Goal: Entertainment & Leisure: Browse casually

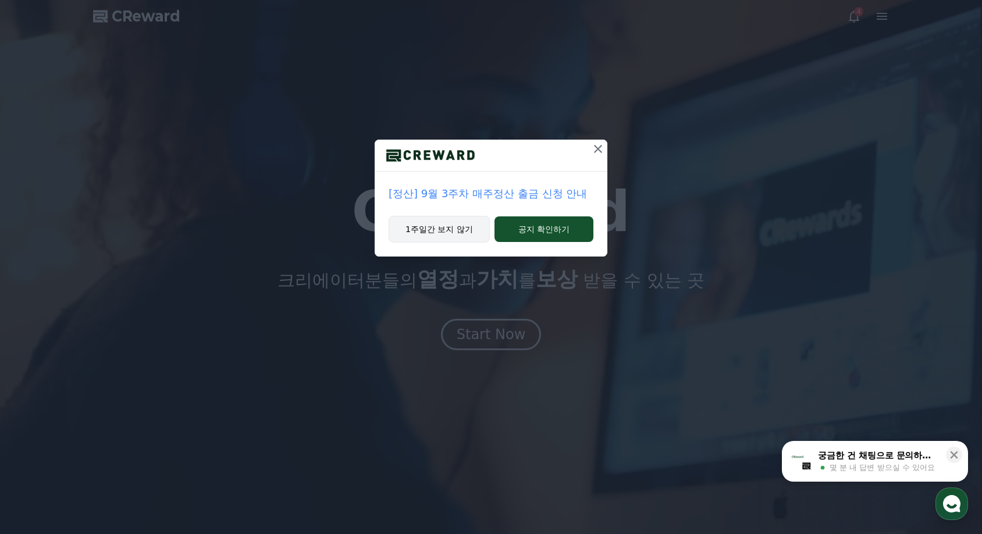
click at [421, 226] on button "1주일간 보지 않기" at bounding box center [438, 229] width 101 height 27
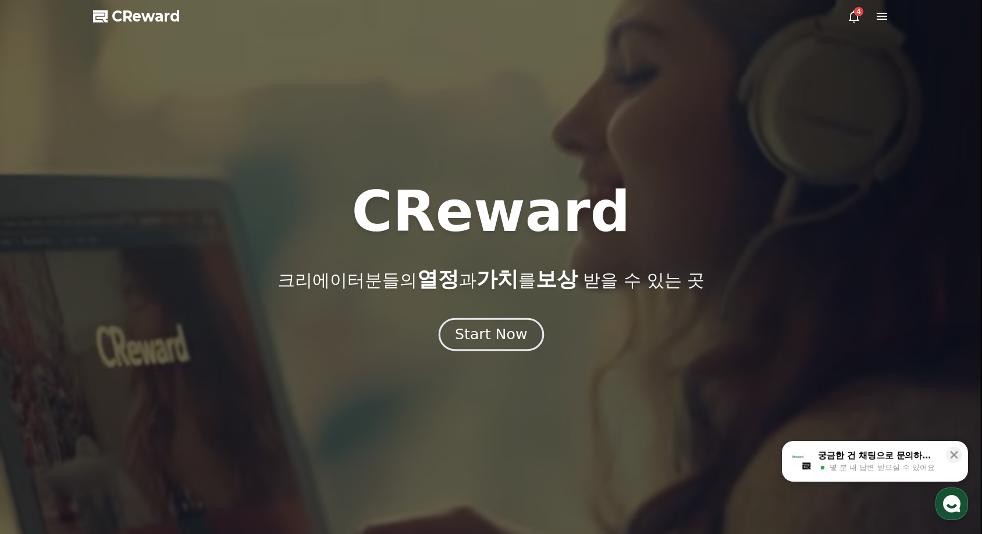
click at [490, 343] on div "Start Now" at bounding box center [491, 334] width 72 height 20
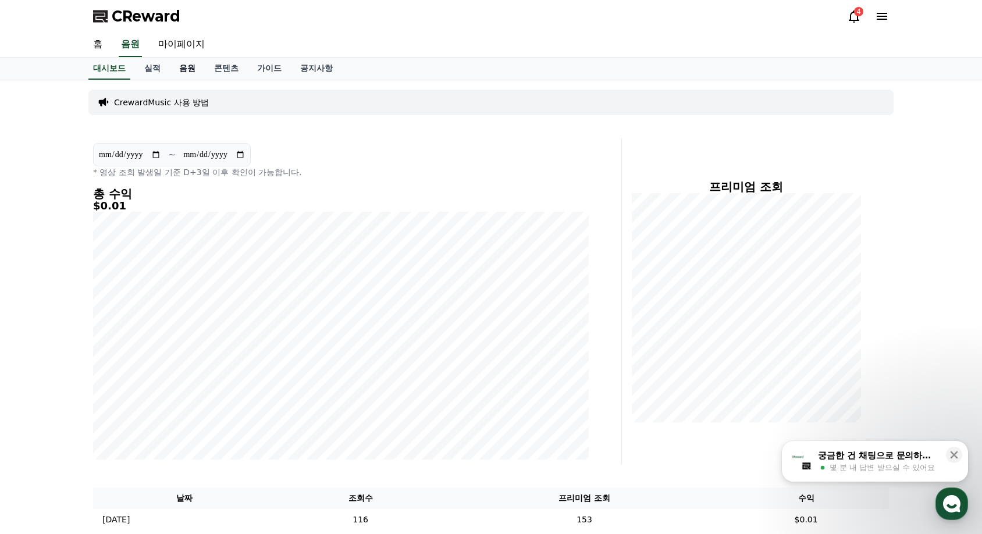
click at [188, 62] on link "음원" at bounding box center [187, 69] width 35 height 22
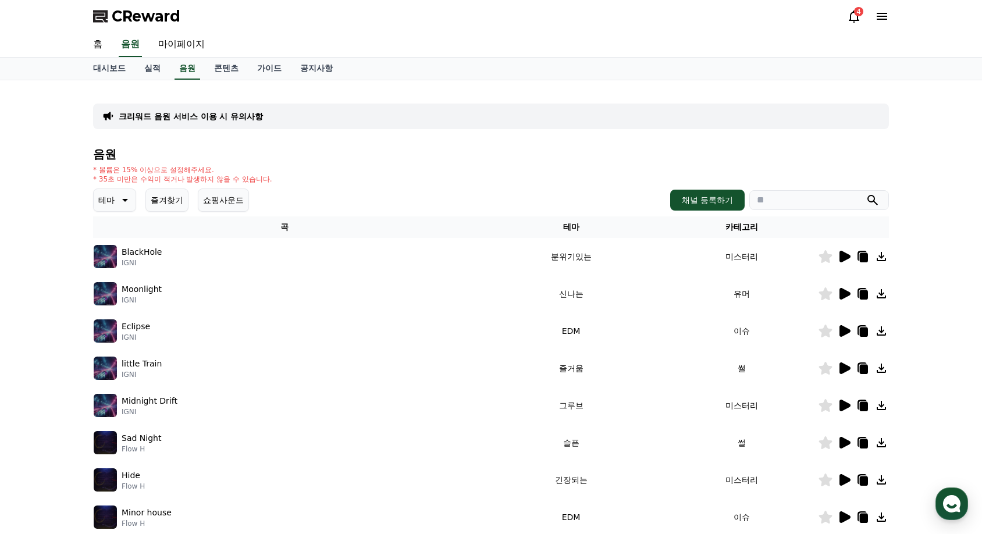
click at [117, 201] on icon at bounding box center [124, 200] width 14 height 14
click at [124, 275] on button "분위기있는" at bounding box center [120, 273] width 50 height 26
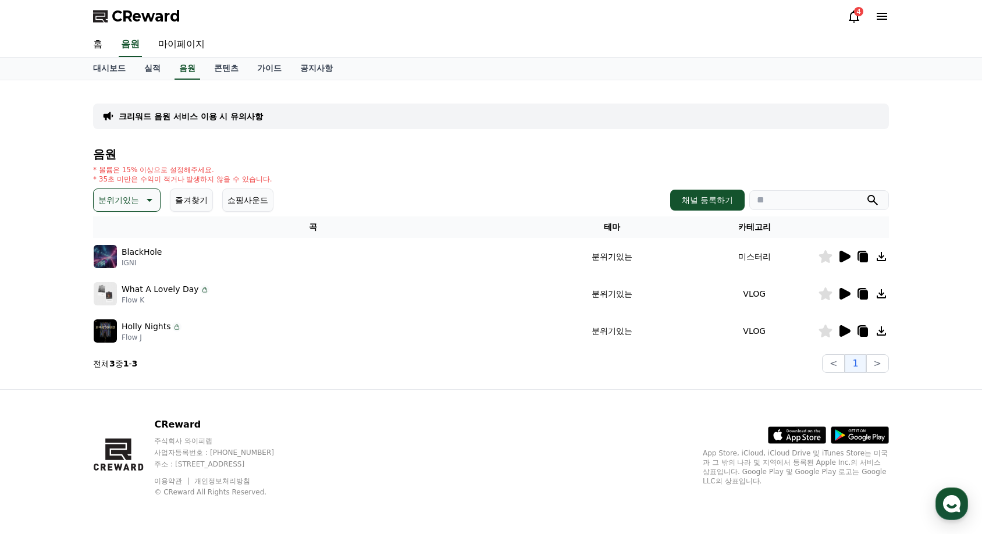
click at [849, 291] on icon at bounding box center [844, 294] width 14 height 14
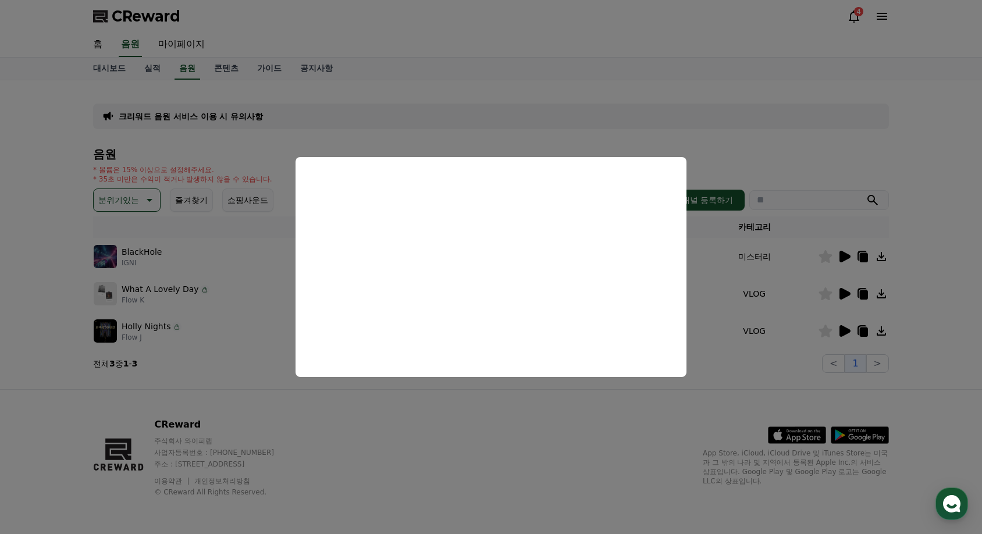
click at [845, 331] on button "close modal" at bounding box center [491, 267] width 982 height 534
click at [848, 326] on icon at bounding box center [844, 331] width 14 height 14
click at [586, 438] on button "close modal" at bounding box center [491, 267] width 982 height 534
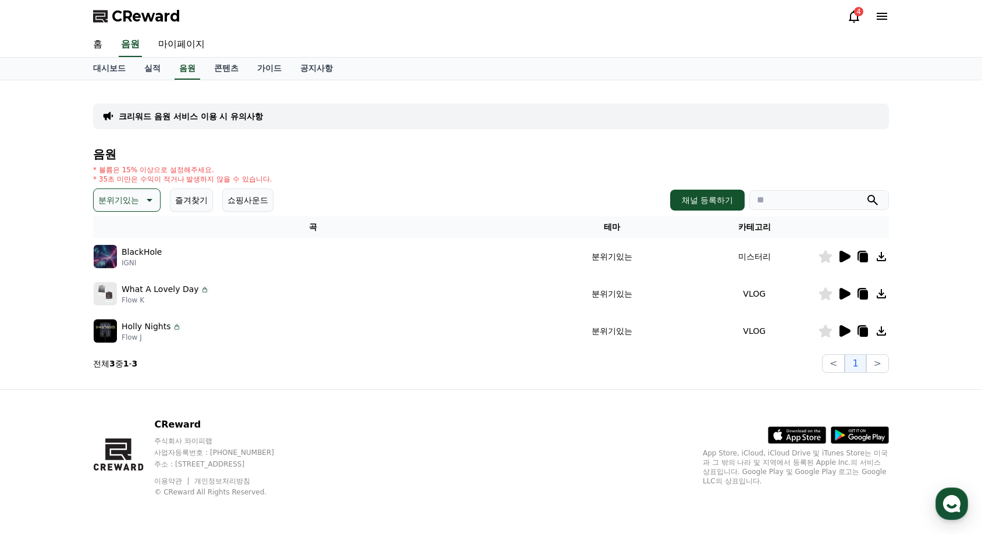
click at [135, 202] on p "분위기있는" at bounding box center [118, 200] width 41 height 16
click at [123, 223] on button "잔잔한" at bounding box center [112, 219] width 34 height 26
